Goal: Task Accomplishment & Management: Use online tool/utility

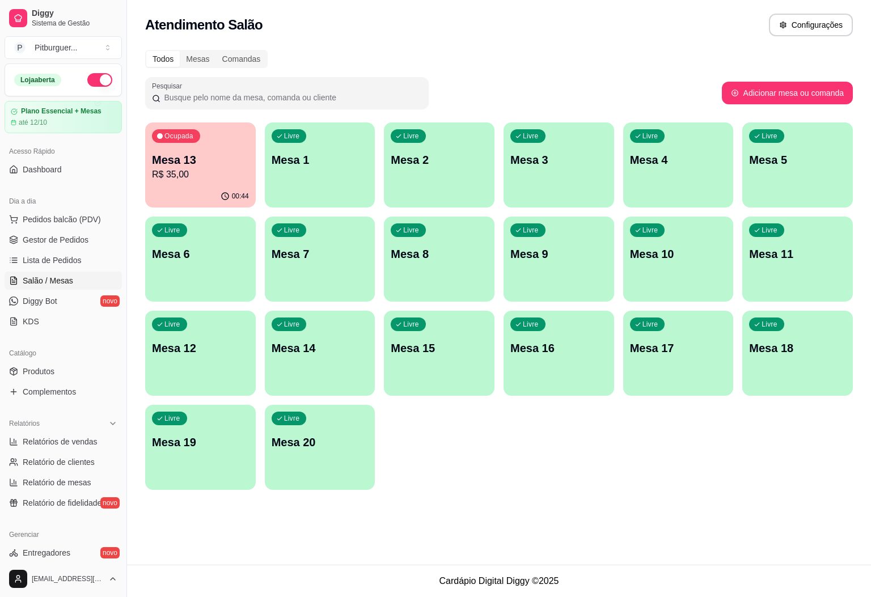
click at [181, 176] on p "R$ 35,00" at bounding box center [200, 175] width 97 height 14
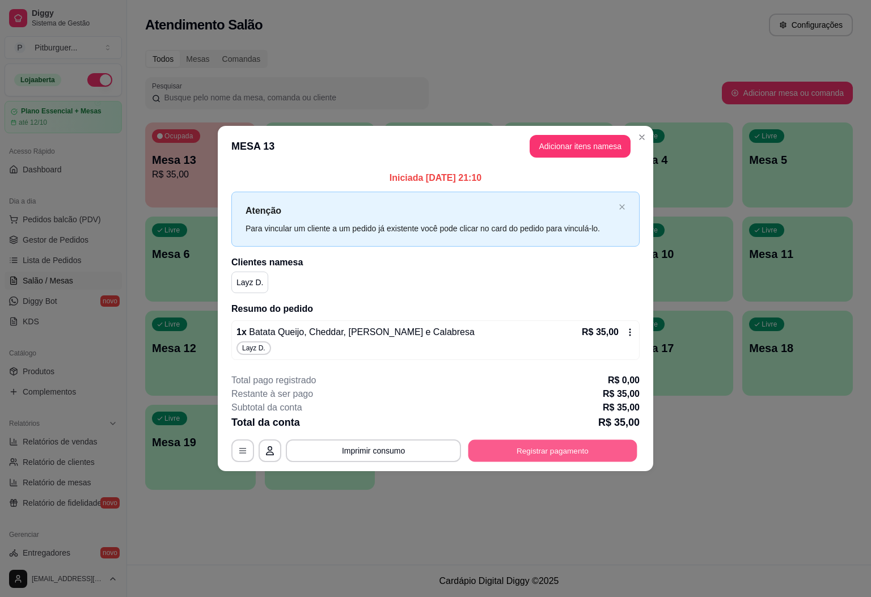
click at [567, 448] on button "Registrar pagamento" at bounding box center [553, 451] width 169 height 22
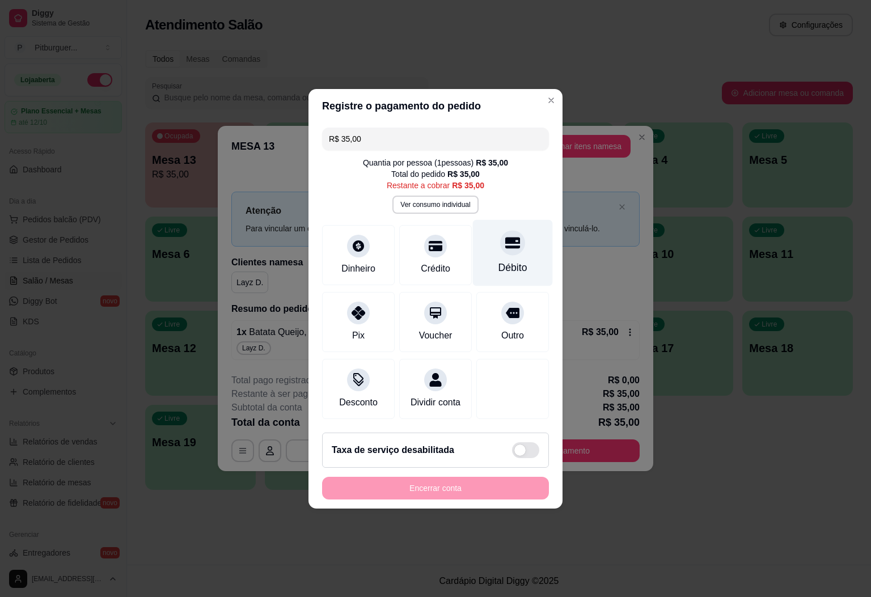
click at [504, 260] on div "Débito" at bounding box center [513, 267] width 29 height 15
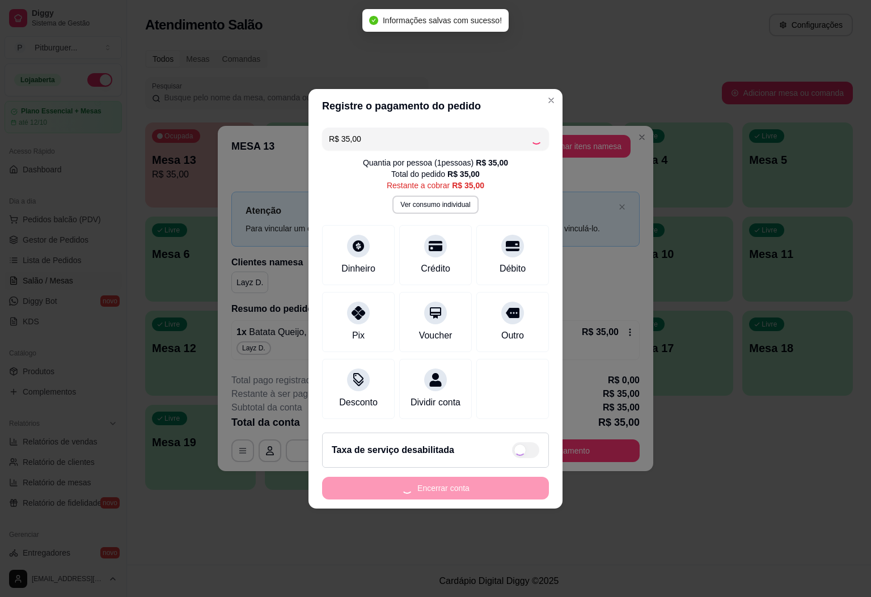
type input "R$ 0,00"
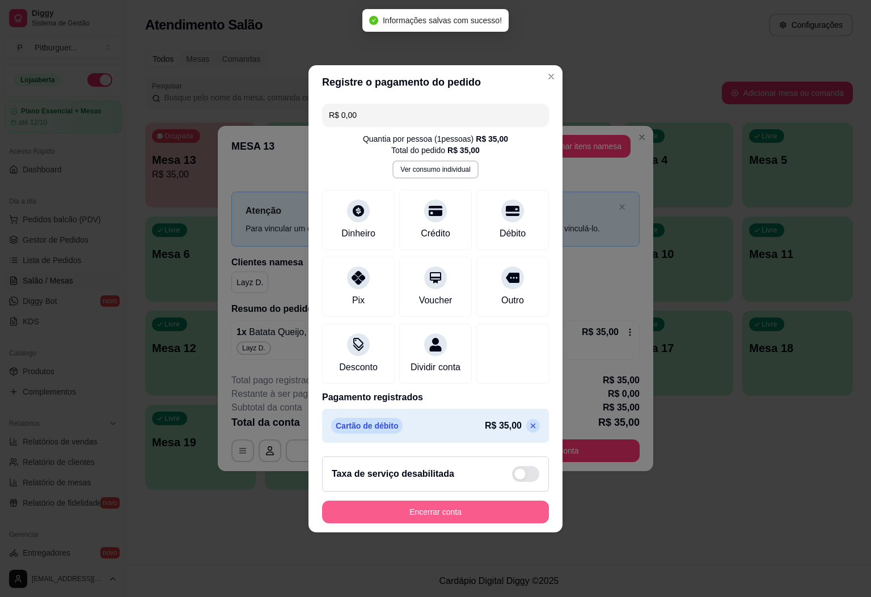
click at [453, 523] on button "Encerrar conta" at bounding box center [435, 512] width 227 height 23
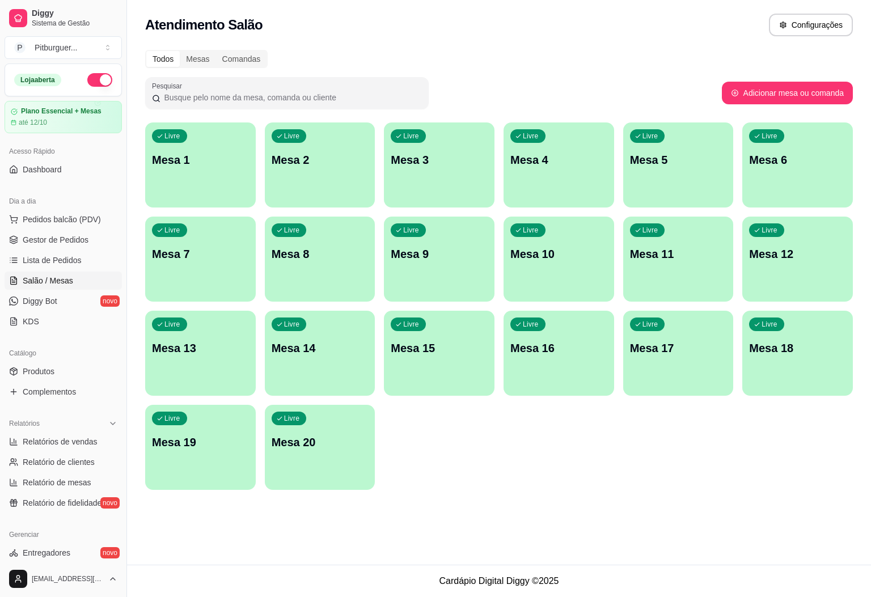
click at [48, 230] on ul "Pedidos balcão (PDV) Gestor de Pedidos Lista de Pedidos Salão / Mesas Diggy Bot…" at bounding box center [63, 270] width 117 height 120
click at [51, 241] on span "Gestor de Pedidos" at bounding box center [56, 239] width 66 height 11
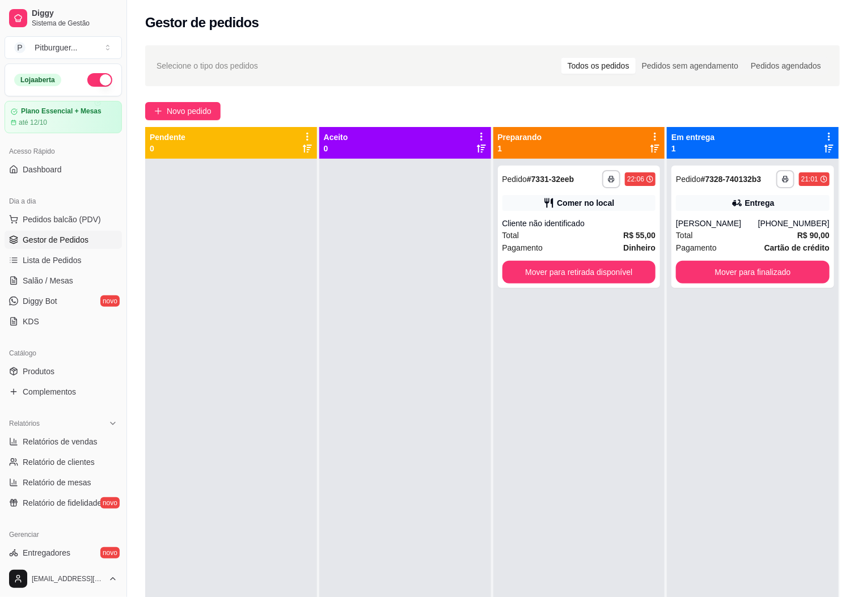
click at [5, 231] on link "Gestor de Pedidos" at bounding box center [63, 240] width 117 height 18
click at [368, 391] on div at bounding box center [405, 457] width 172 height 597
click at [739, 277] on button "Mover para finalizado" at bounding box center [753, 272] width 154 height 23
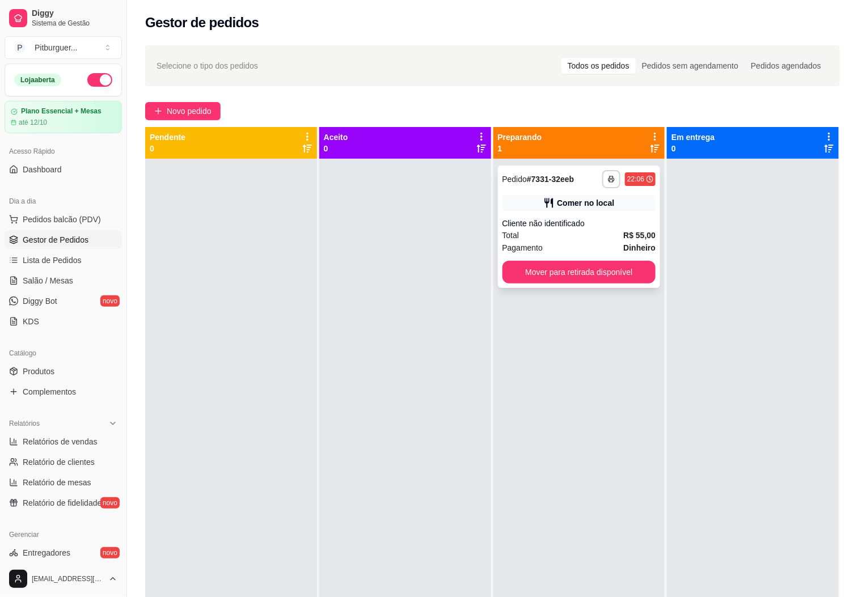
click at [571, 238] on div "Total R$ 55,00" at bounding box center [580, 235] width 154 height 12
click at [589, 280] on button "Mover para retirada disponível" at bounding box center [580, 272] width 154 height 23
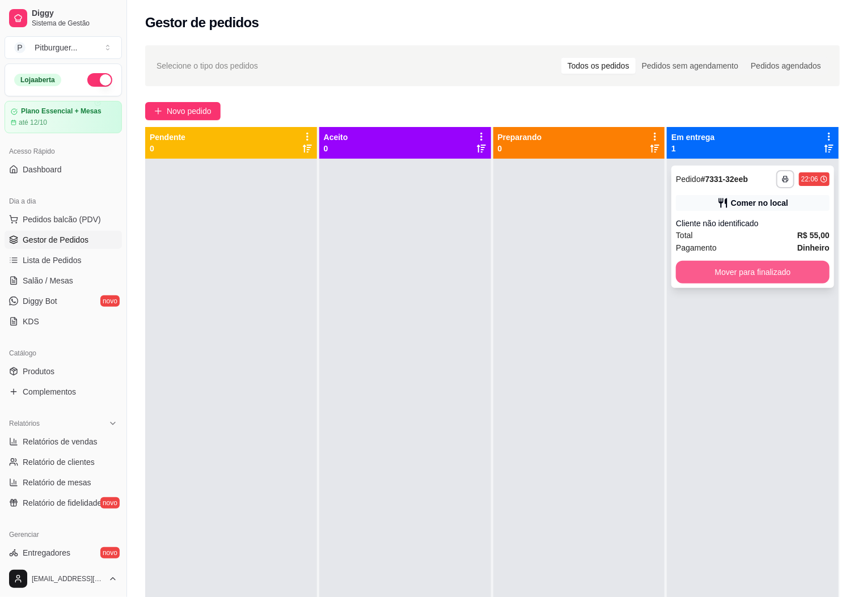
click at [727, 274] on button "Mover para finalizado" at bounding box center [753, 272] width 154 height 23
